Goal: Check status: Check status

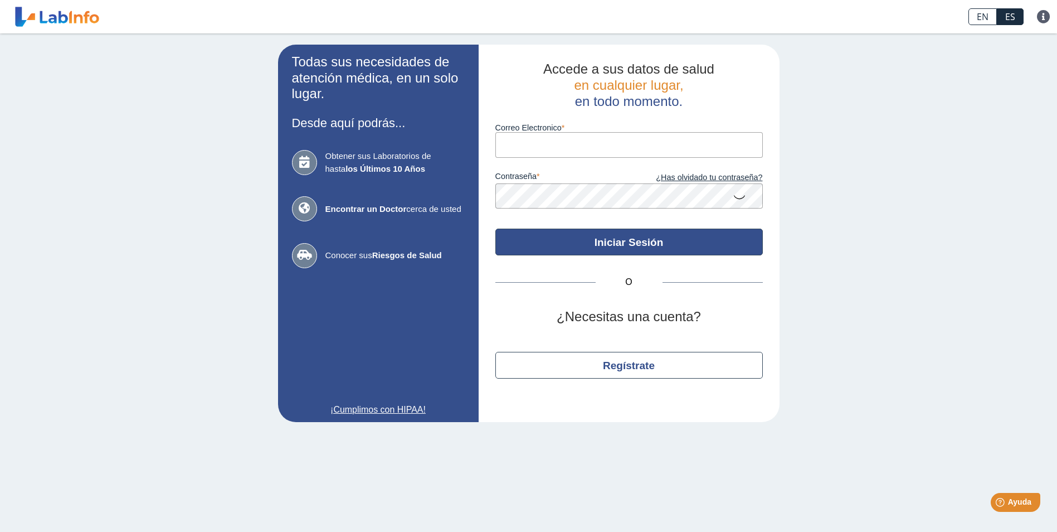
type input "[EMAIL_ADDRESS][DOMAIN_NAME]"
click at [689, 254] on button "Iniciar Sesión" at bounding box center [628, 241] width 267 height 27
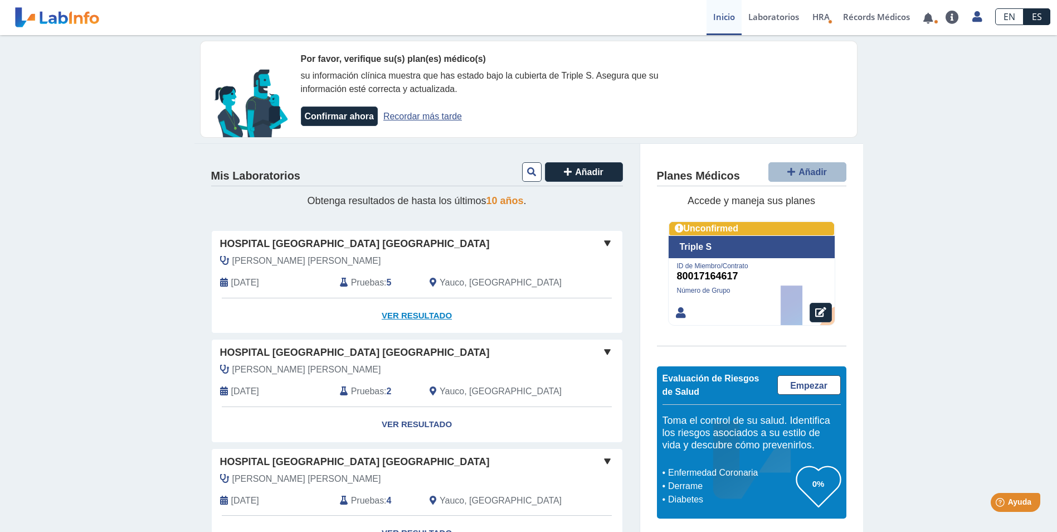
click at [428, 314] on link "Ver Resultado" at bounding box center [417, 315] width 411 height 35
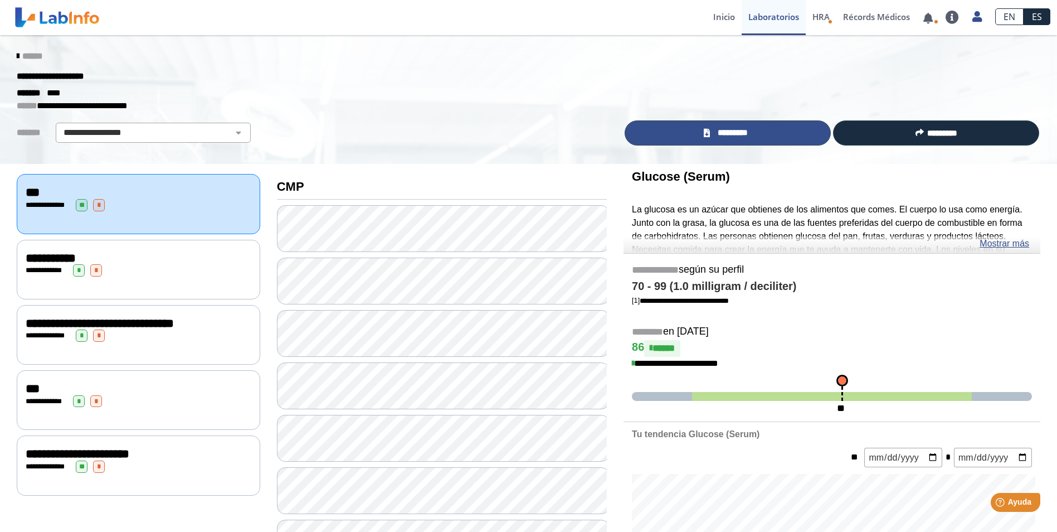
click at [741, 131] on span "*********" at bounding box center [732, 132] width 38 height 13
